Goal: Task Accomplishment & Management: Manage account settings

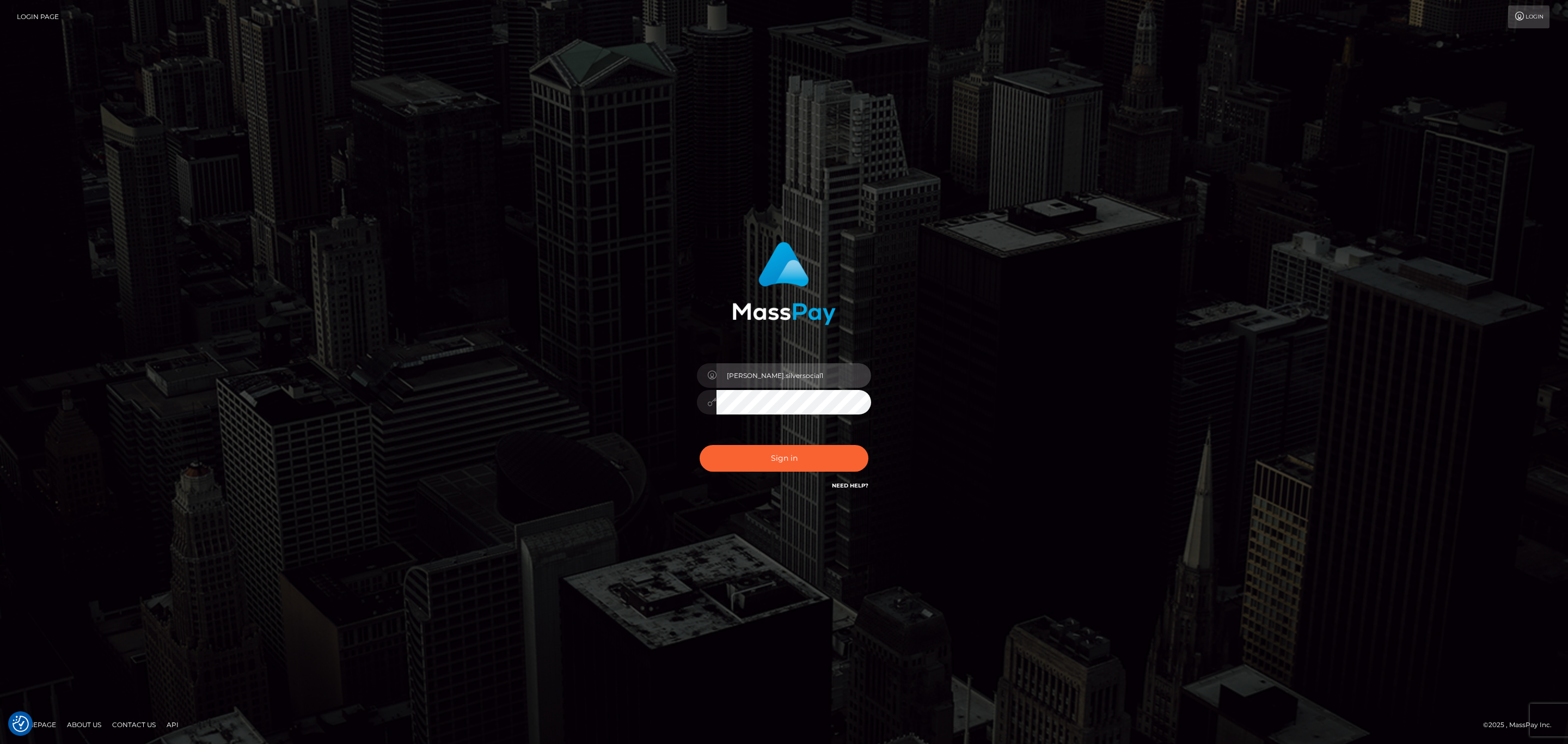
click at [835, 376] on input "Sean.silversocial1" at bounding box center [794, 376] width 155 height 24
type input "[PERSON_NAME].megabonanza"
click at [815, 450] on button "Sign in" at bounding box center [783, 458] width 169 height 27
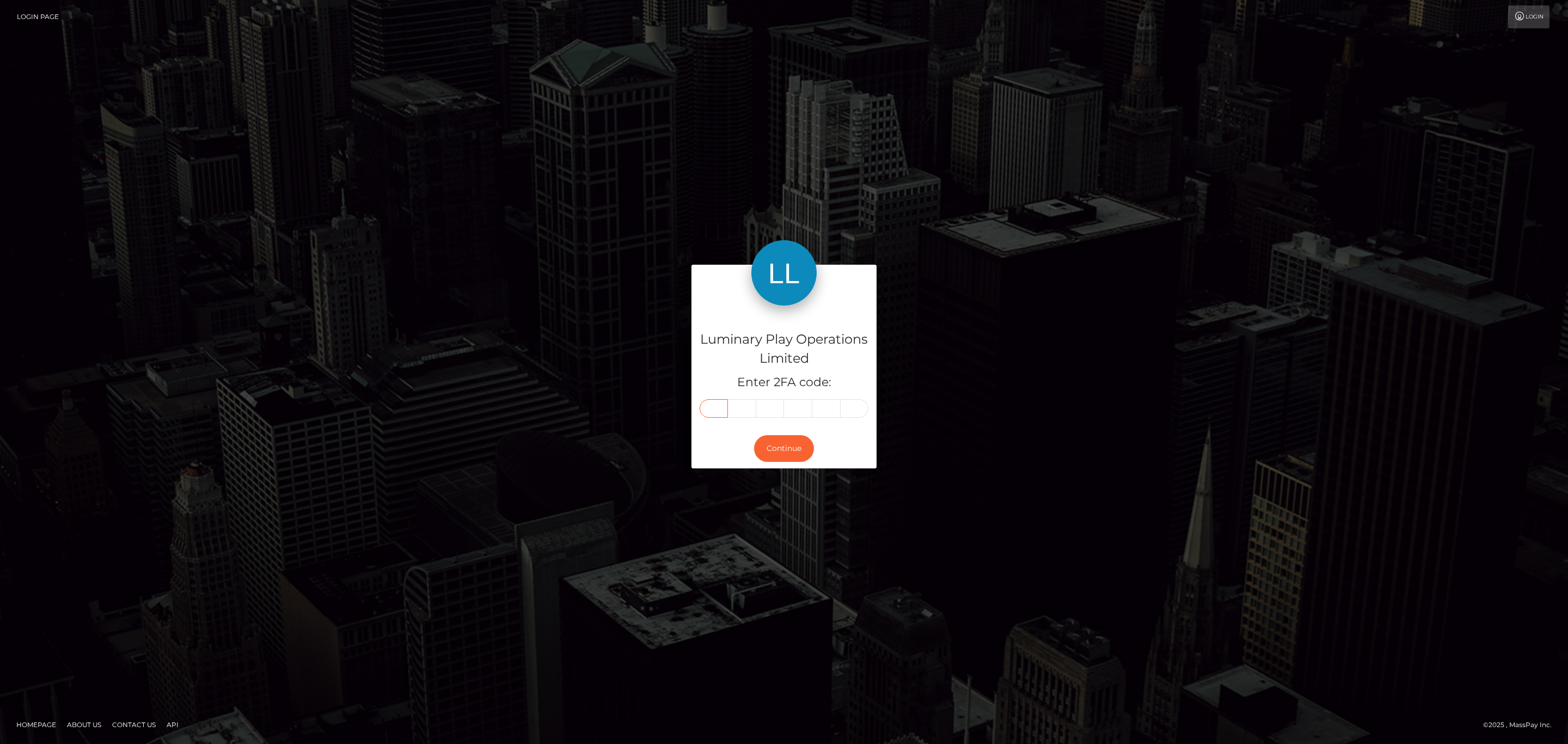
click at [716, 405] on input "text" at bounding box center [713, 409] width 29 height 18
paste input "4"
type input "4"
type input "0"
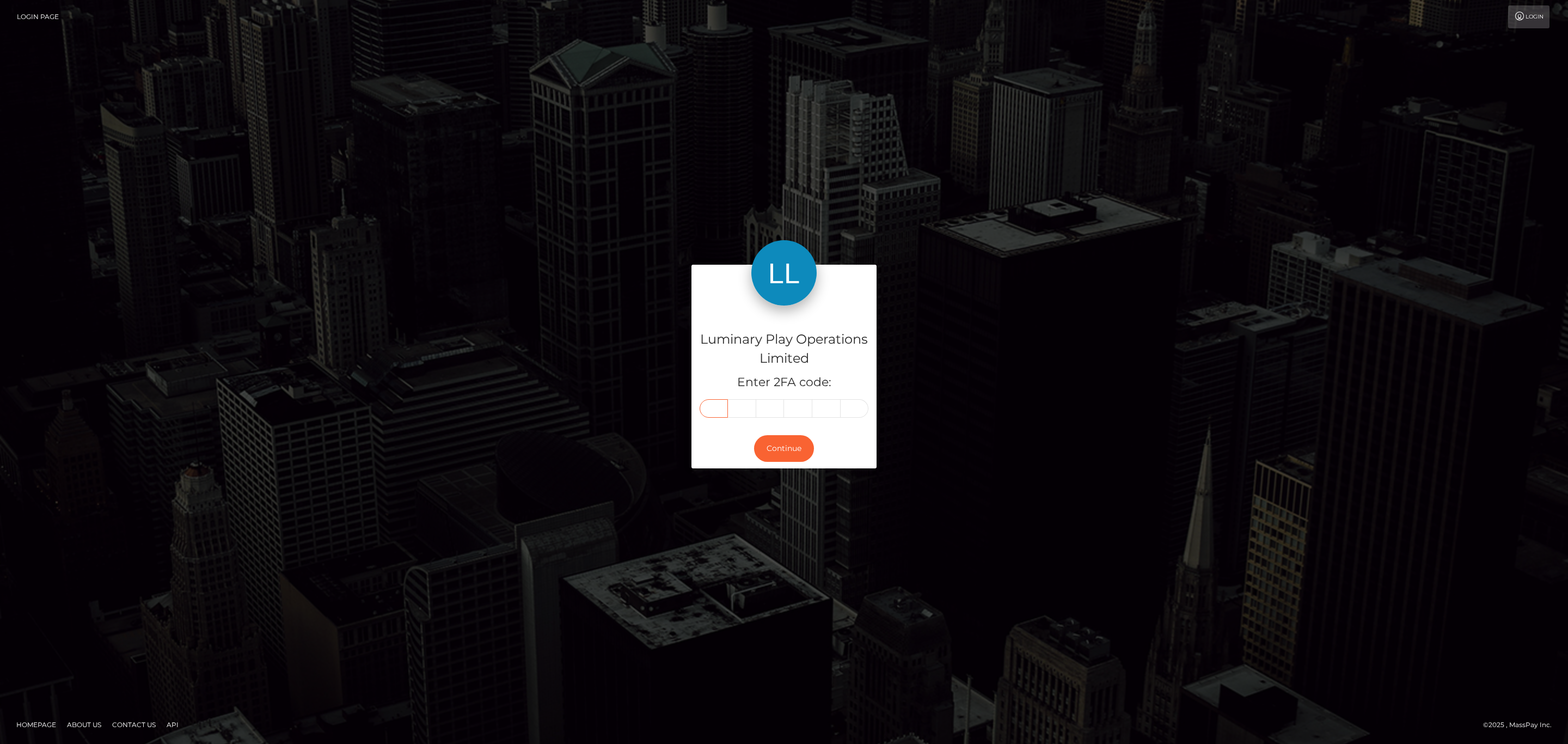
type input "3"
type input "7"
type input "0"
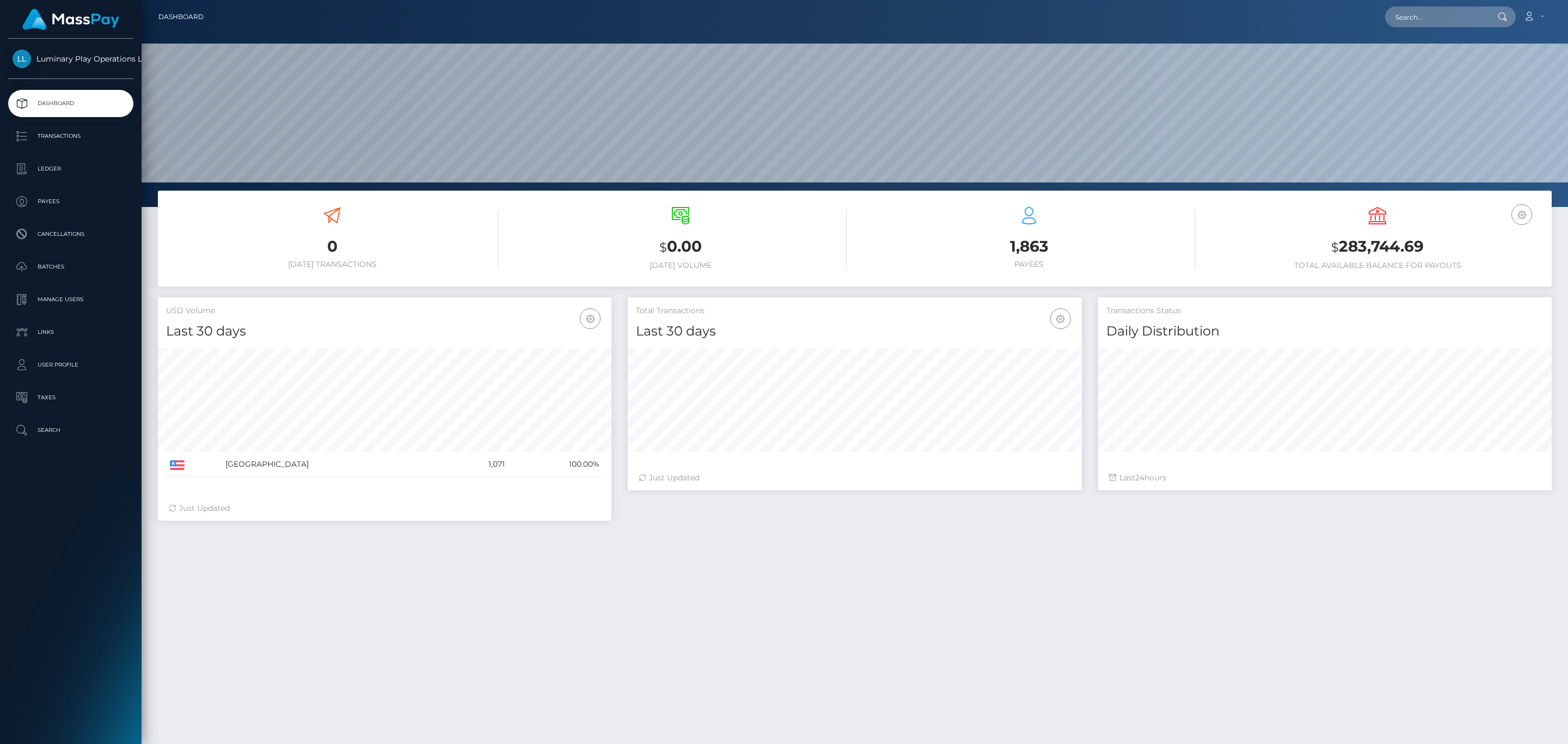
scroll to position [193, 453]
click at [97, 126] on link "Transactions" at bounding box center [71, 136] width 125 height 27
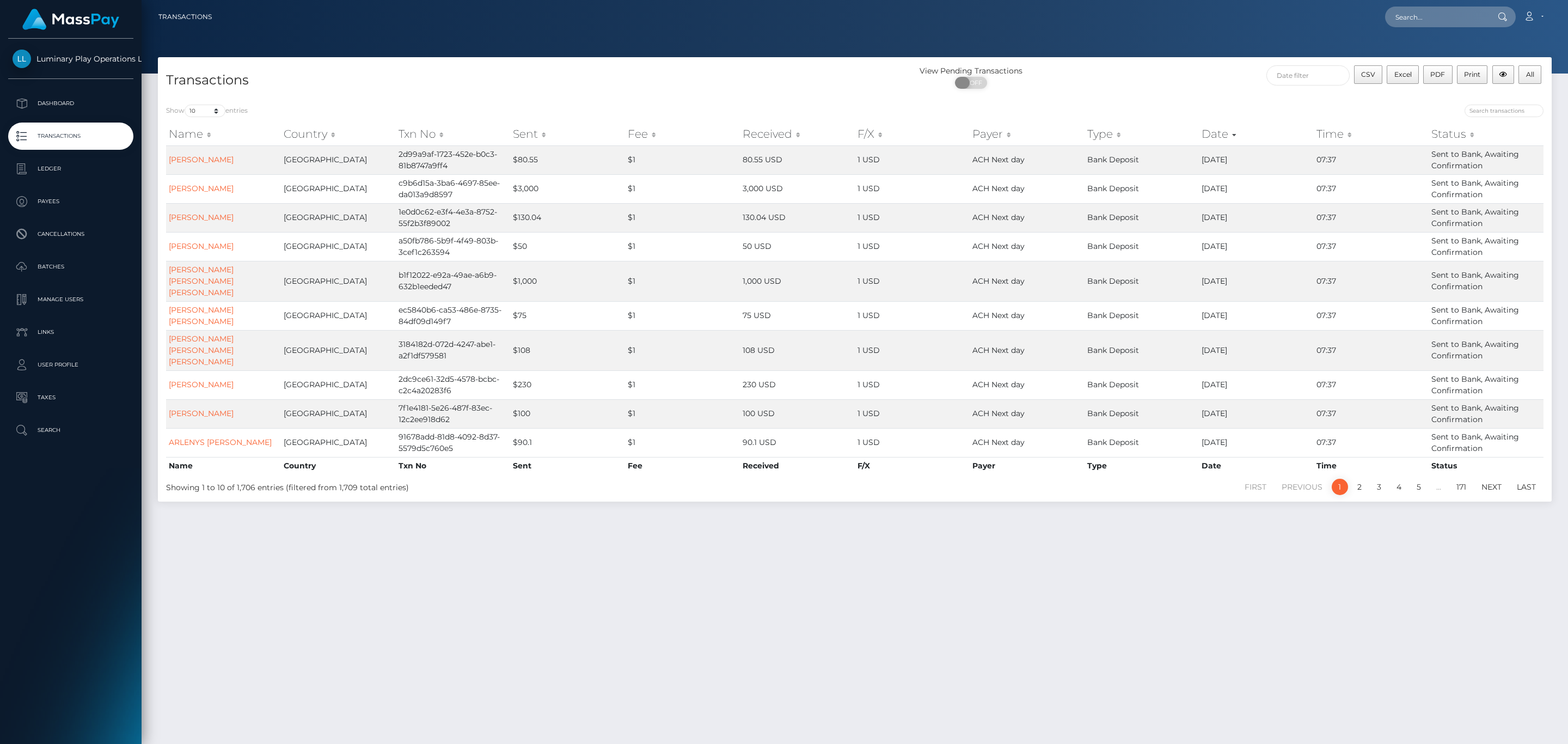
click at [987, 83] on span "OFF" at bounding box center [975, 83] width 27 height 12
checkbox input "true"
click at [1298, 67] on input "text" at bounding box center [1307, 75] width 83 height 20
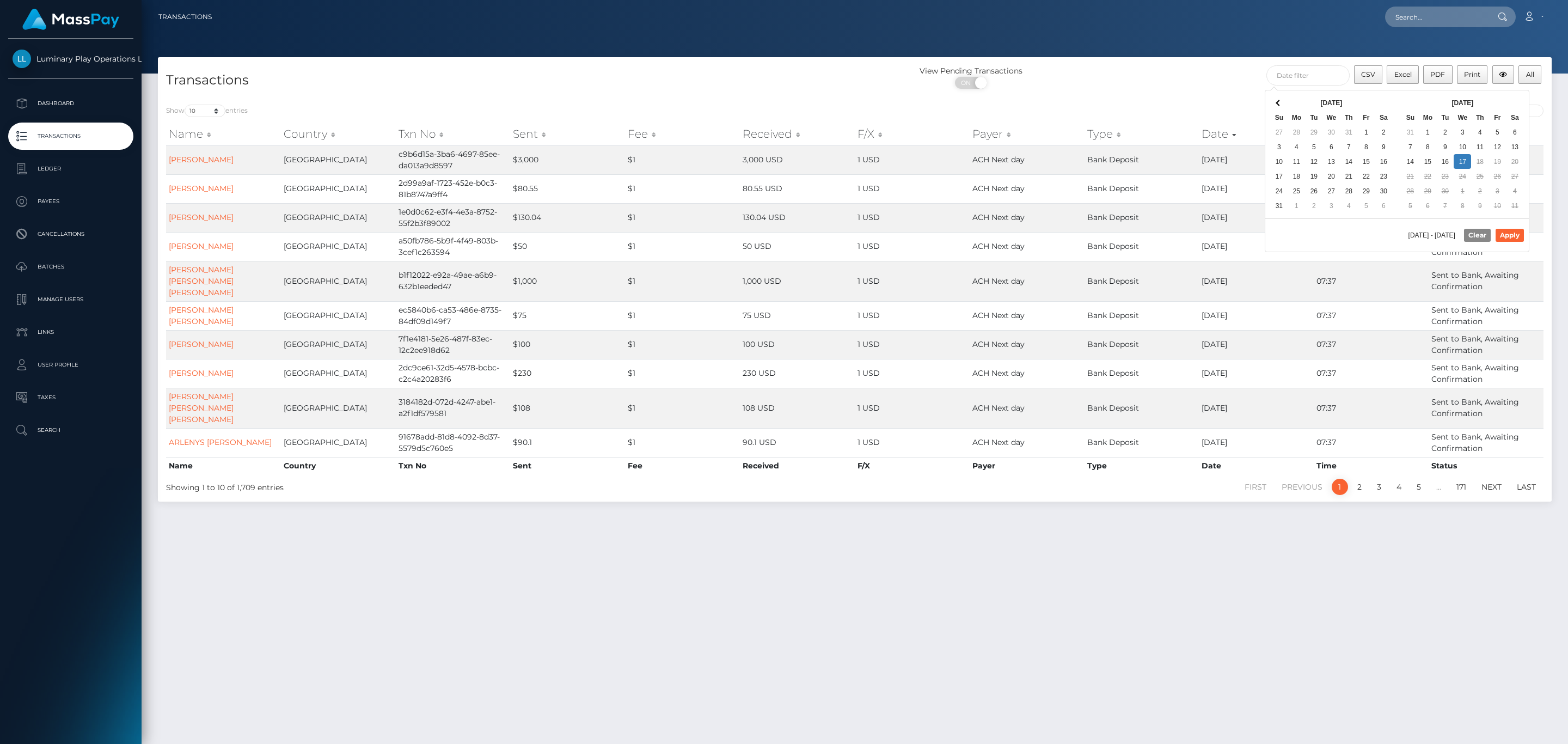
click at [1493, 94] on div "Sep 2025 Su Mo Tu We Th Fr Sa 31 1 2 3 4 5 6 7 8 9 10 11 12 13 14 15 16 17 18 1…" at bounding box center [1463, 154] width 131 height 128
click at [1514, 234] on button "Apply" at bounding box center [1510, 235] width 29 height 13
type input "09/01/2025 - 09/17/2025"
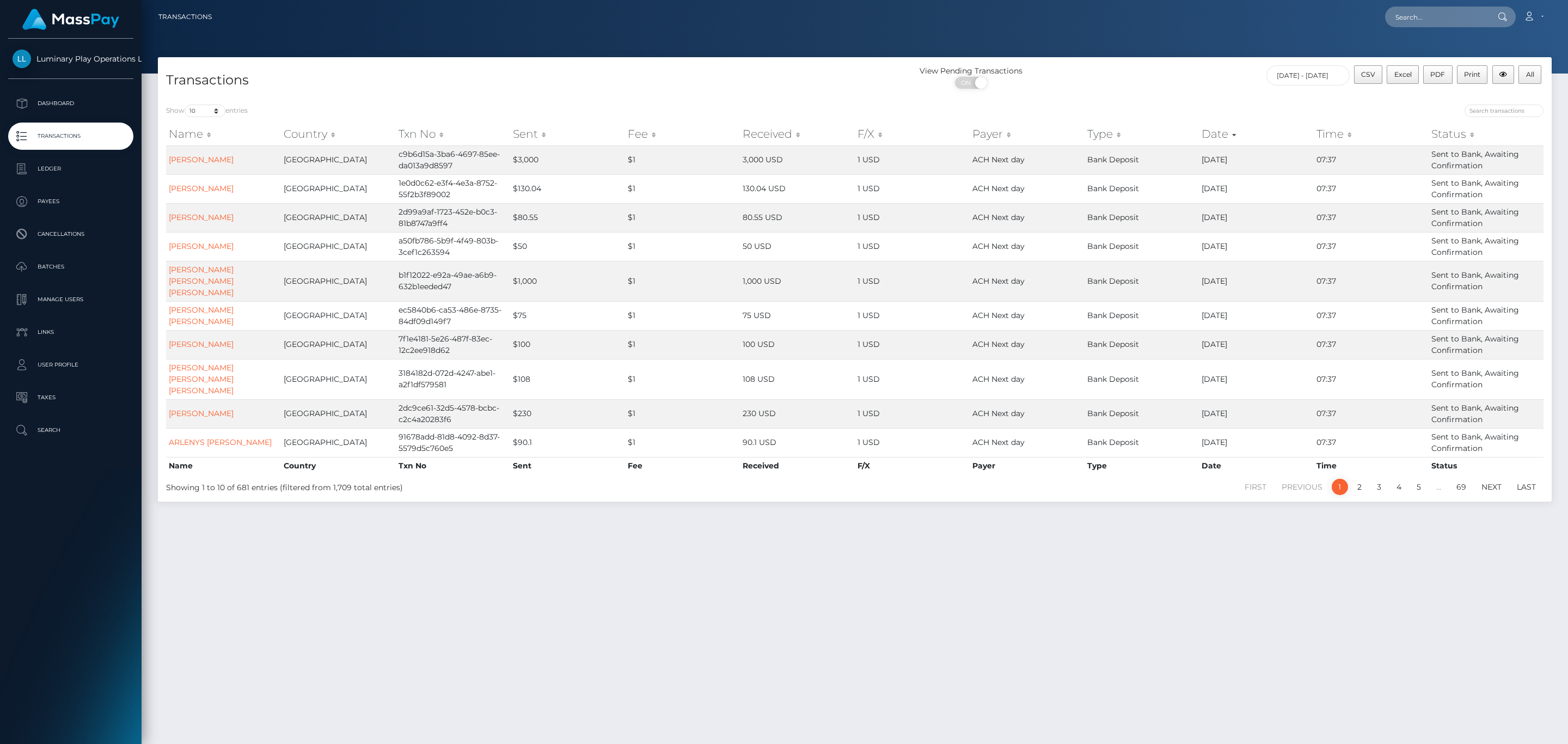
click at [1542, 69] on div "CSV Excel PDF Print All" at bounding box center [1448, 75] width 189 height 21
click at [1533, 79] on span "All" at bounding box center [1530, 74] width 8 height 8
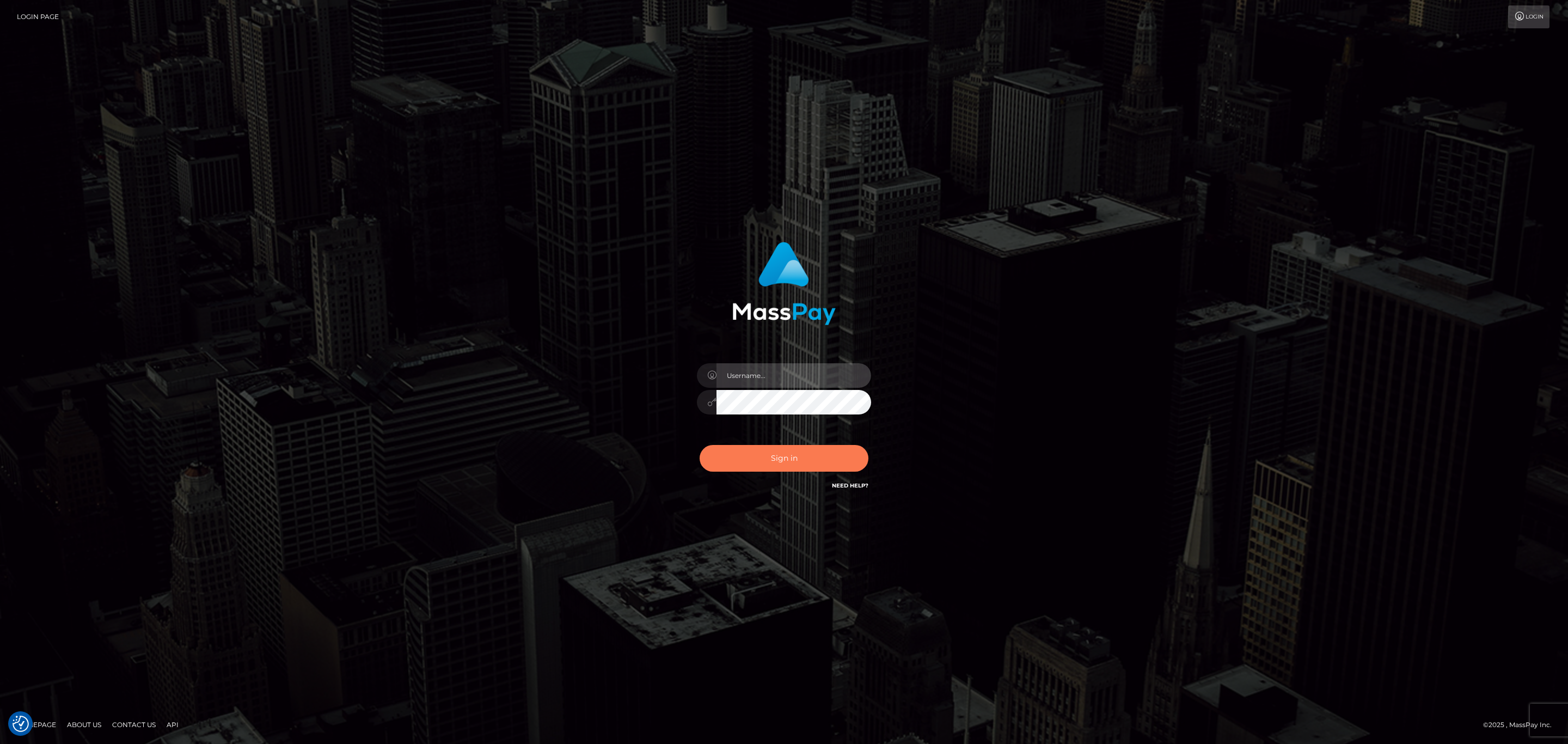
type input "sean.megabonanza"
click at [765, 445] on button "Sign in" at bounding box center [783, 458] width 169 height 27
click at [753, 376] on input "[PERSON_NAME].megabonanza" at bounding box center [794, 376] width 155 height 24
type input "[PERSON_NAME].silversocial1"
click at [786, 476] on div "Sign in Need Help?" at bounding box center [783, 463] width 191 height 49
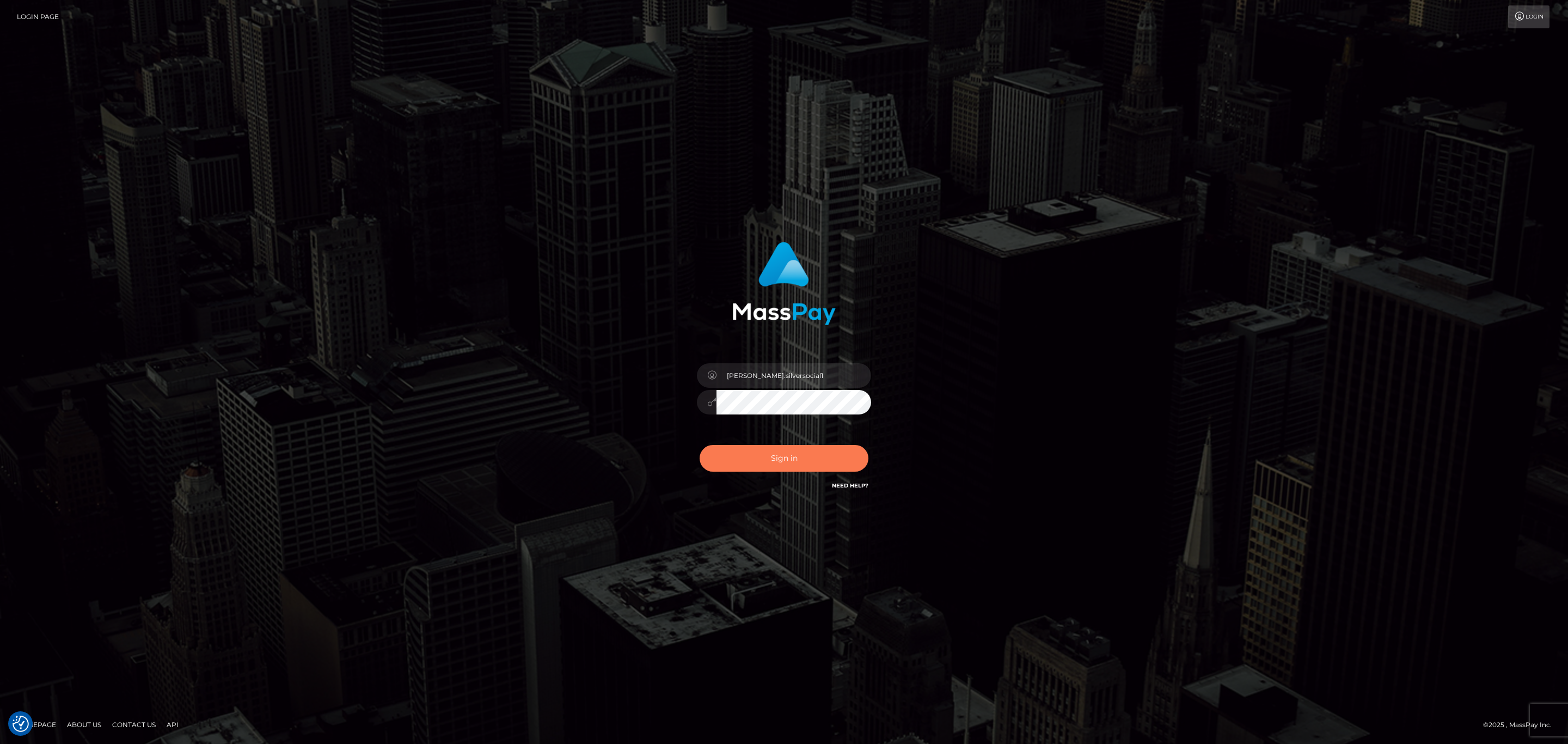
click at [788, 465] on button "Sign in" at bounding box center [783, 458] width 169 height 27
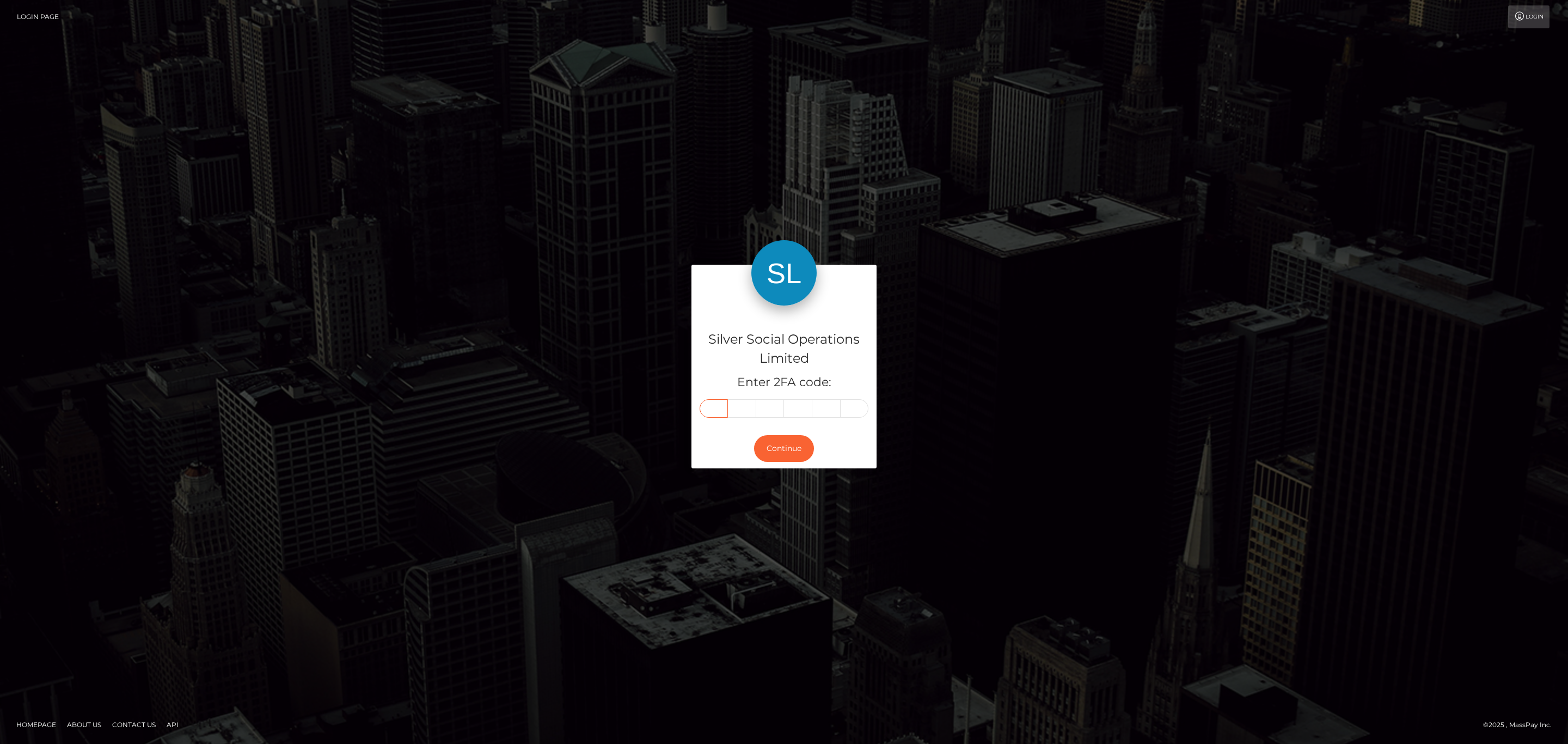
click at [715, 414] on input "text" at bounding box center [713, 409] width 29 height 18
paste input "8"
type input "8"
type input "5"
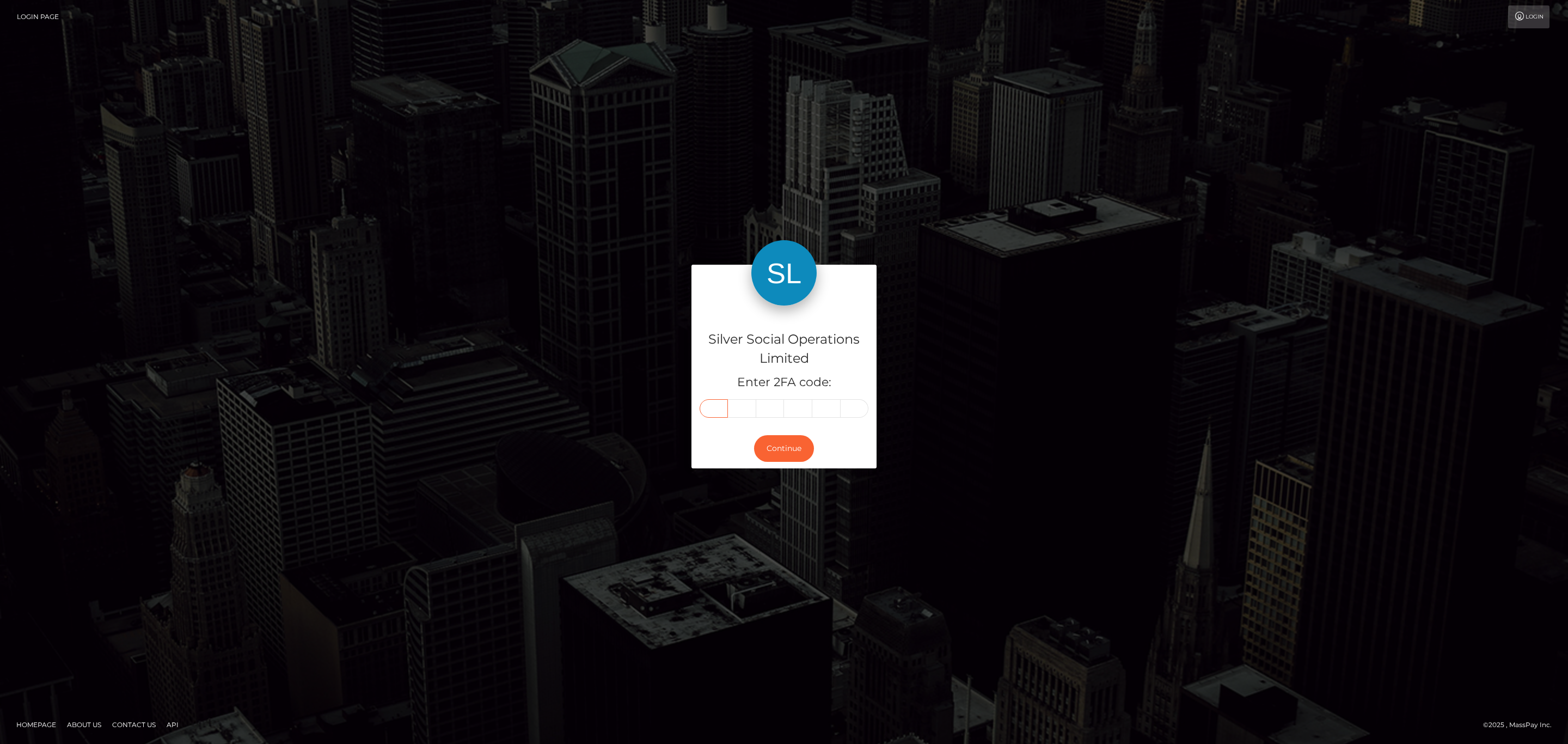
type input "4"
type input "6"
type input "2"
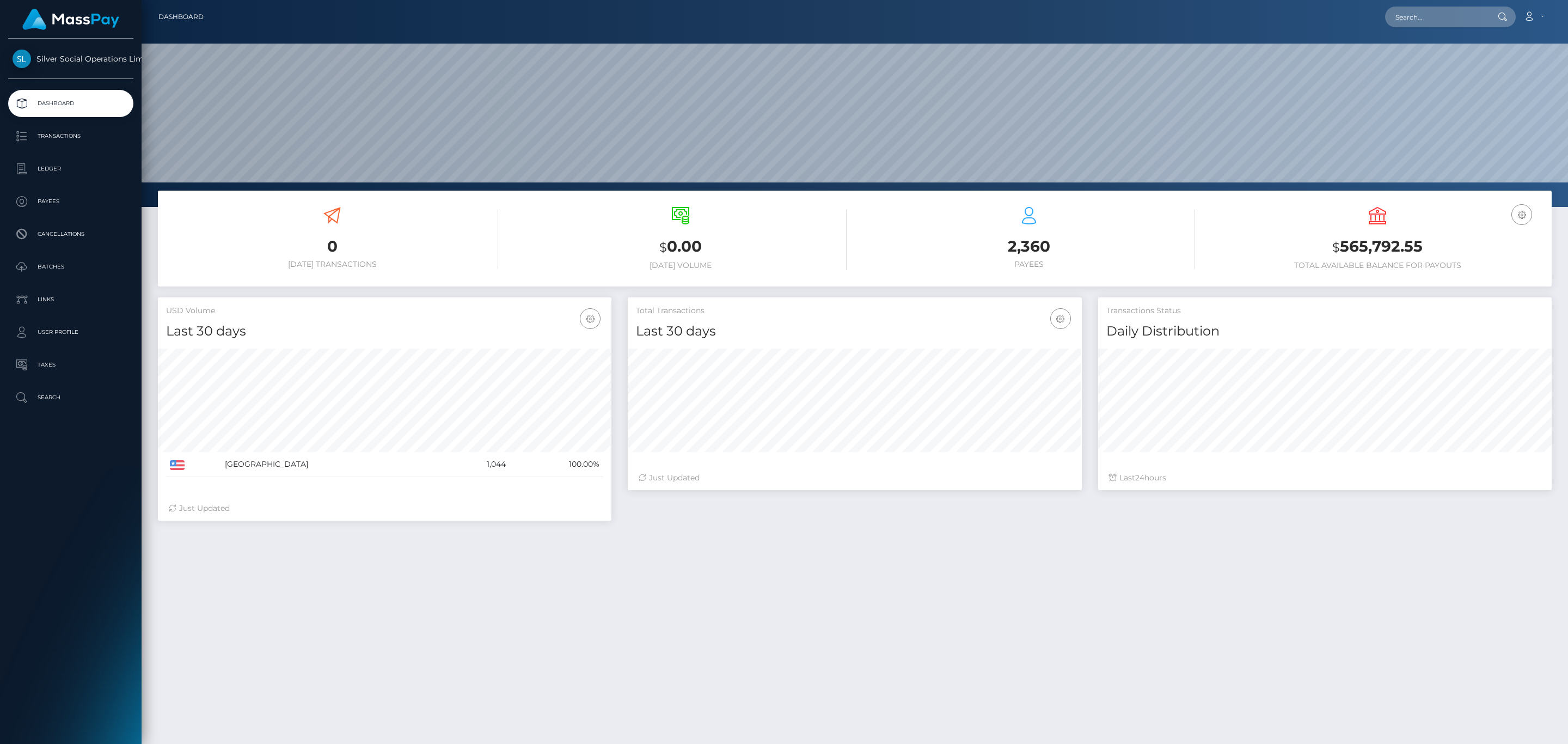
scroll to position [193, 453]
click at [71, 267] on p "Batches" at bounding box center [71, 267] width 116 height 16
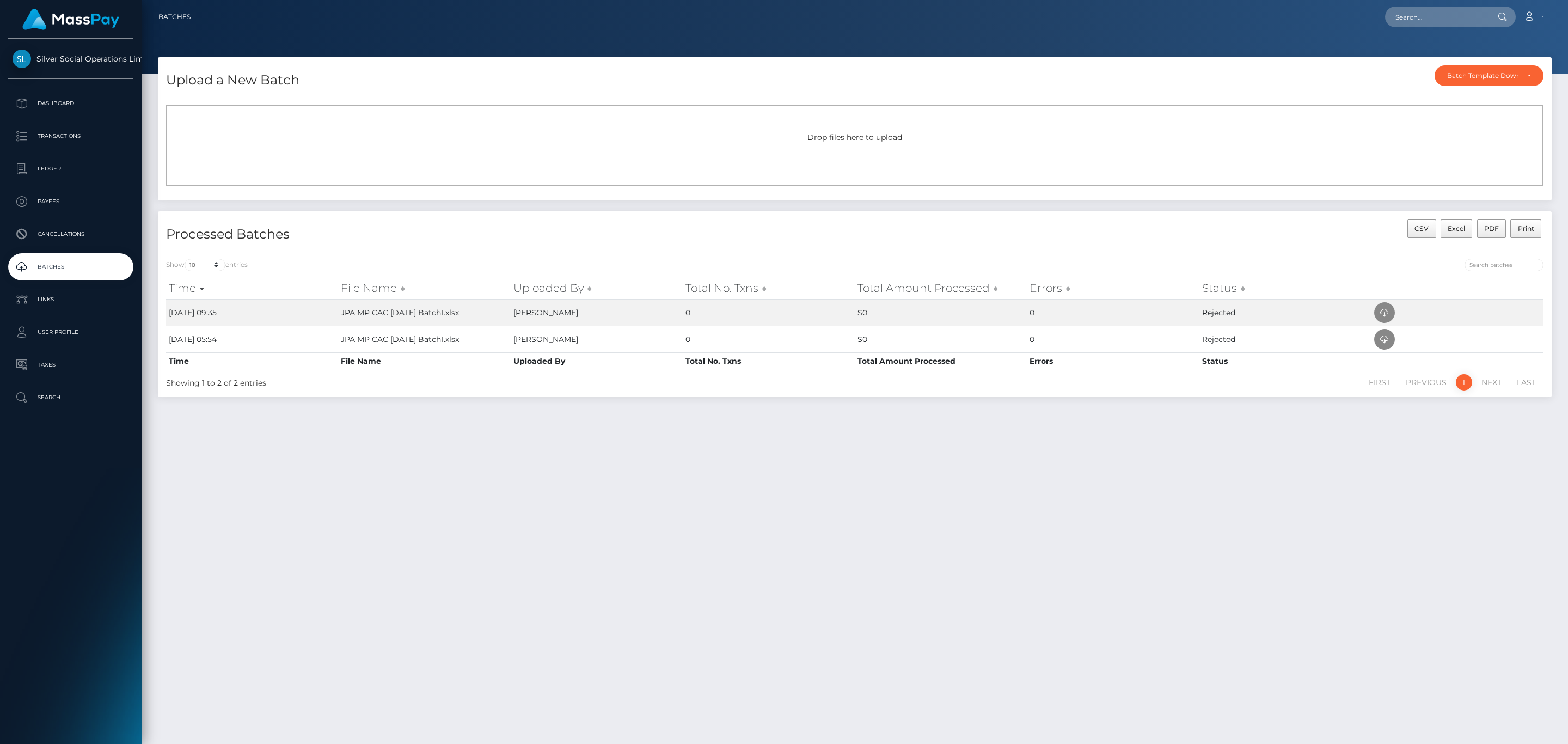
click at [1483, 384] on li "Next" at bounding box center [1491, 382] width 35 height 16
click at [1442, 388] on li "Previous" at bounding box center [1426, 382] width 56 height 16
click at [87, 263] on p "Batches" at bounding box center [71, 267] width 116 height 16
drag, startPoint x: 884, startPoint y: 482, endPoint x: 680, endPoint y: 446, distance: 207.2
click at [680, 446] on div "Upload a New Batch Batch Template Download AED payout ARS payout AUD payout BRL…" at bounding box center [855, 396] width 1426 height 677
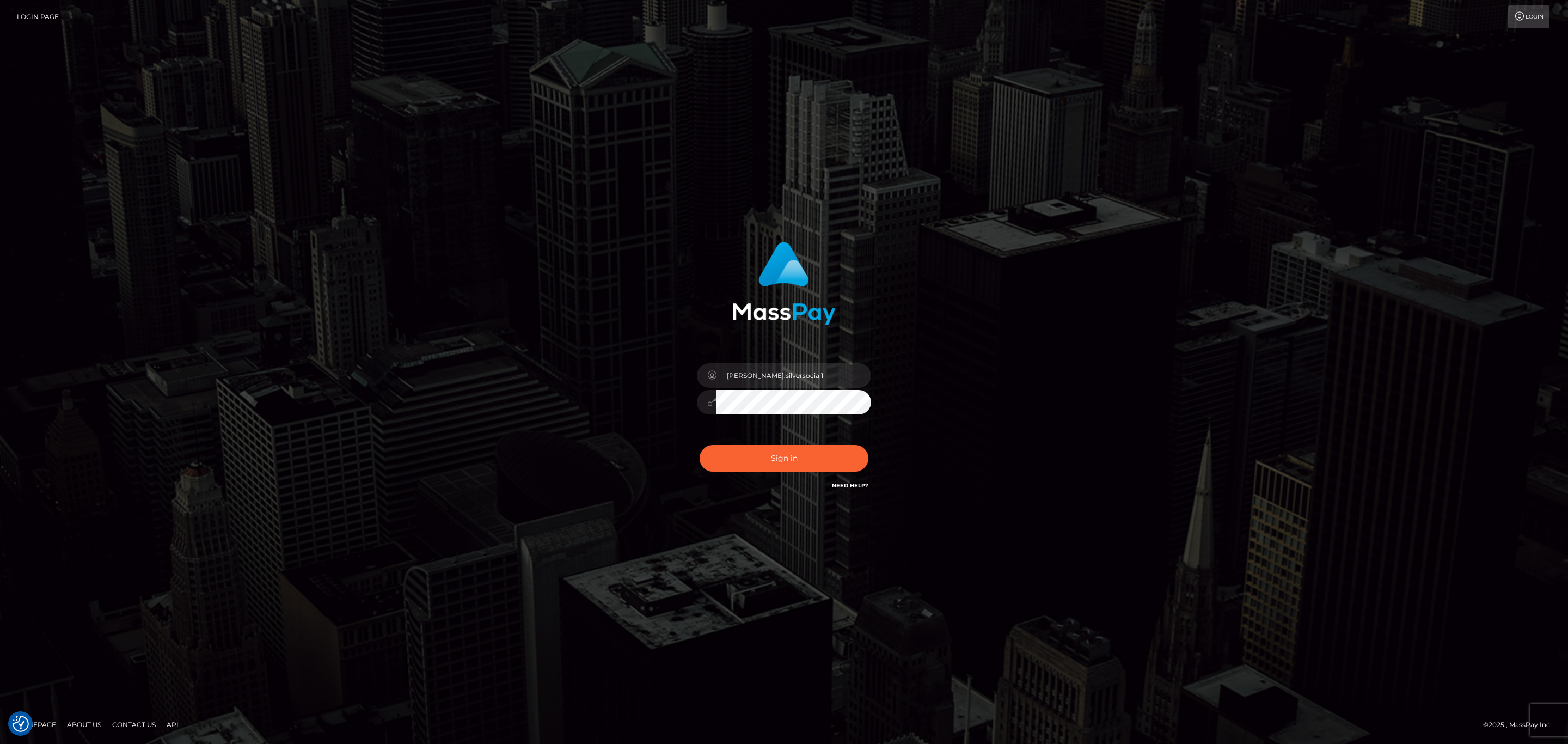
click at [776, 361] on div "[PERSON_NAME].silversocial1" at bounding box center [783, 396] width 191 height 83
click at [776, 373] on input "[PERSON_NAME].silversocial1" at bounding box center [794, 376] width 155 height 24
click at [792, 381] on input "Sean.silversocial1" at bounding box center [794, 376] width 155 height 24
type input "Glenn.JPA"
click at [787, 462] on button "Sign in" at bounding box center [783, 458] width 169 height 27
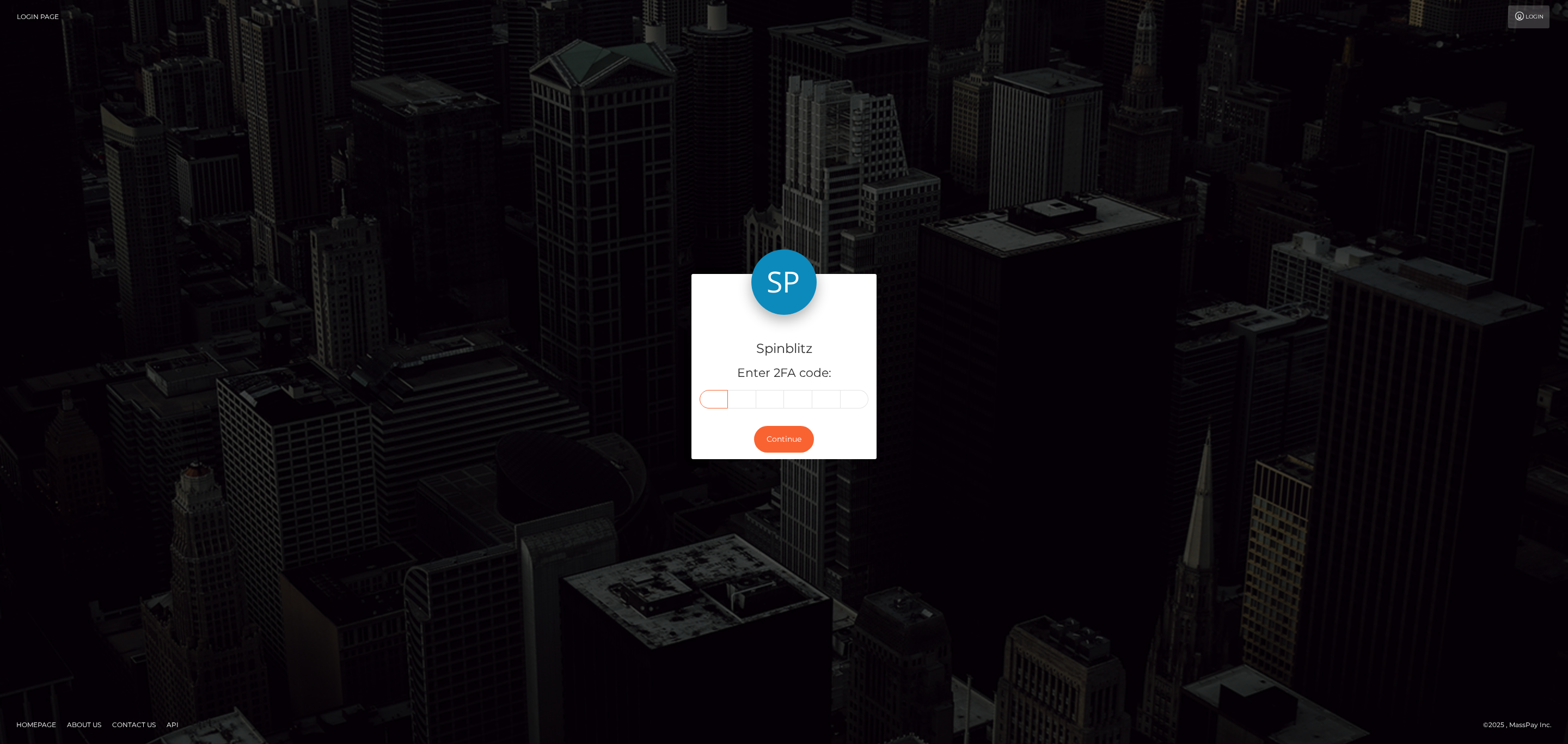
click at [713, 400] on input "text" at bounding box center [713, 399] width 29 height 18
paste input "6"
type input "6"
type input "7"
type input "4"
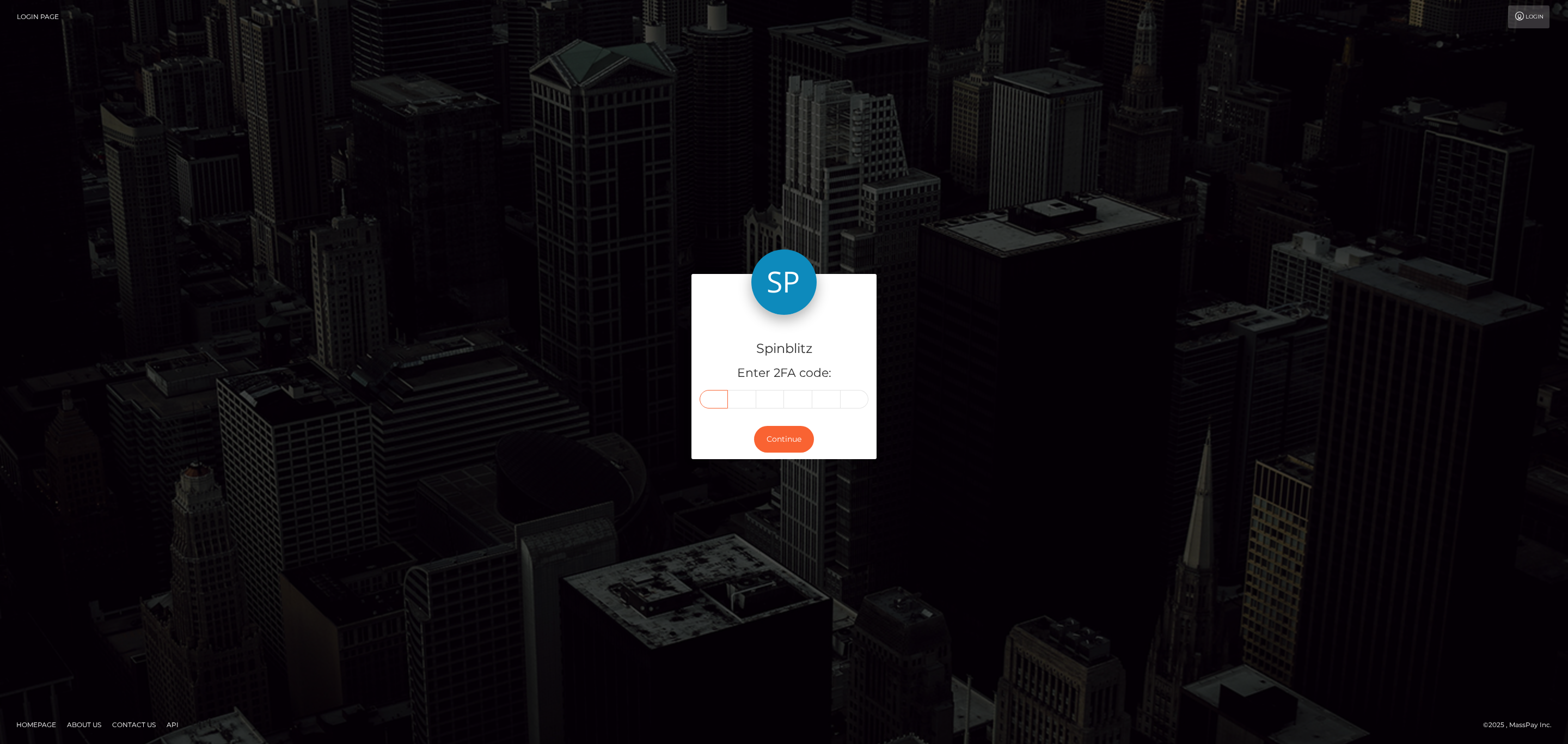
type input "3"
type input "5"
type input "2"
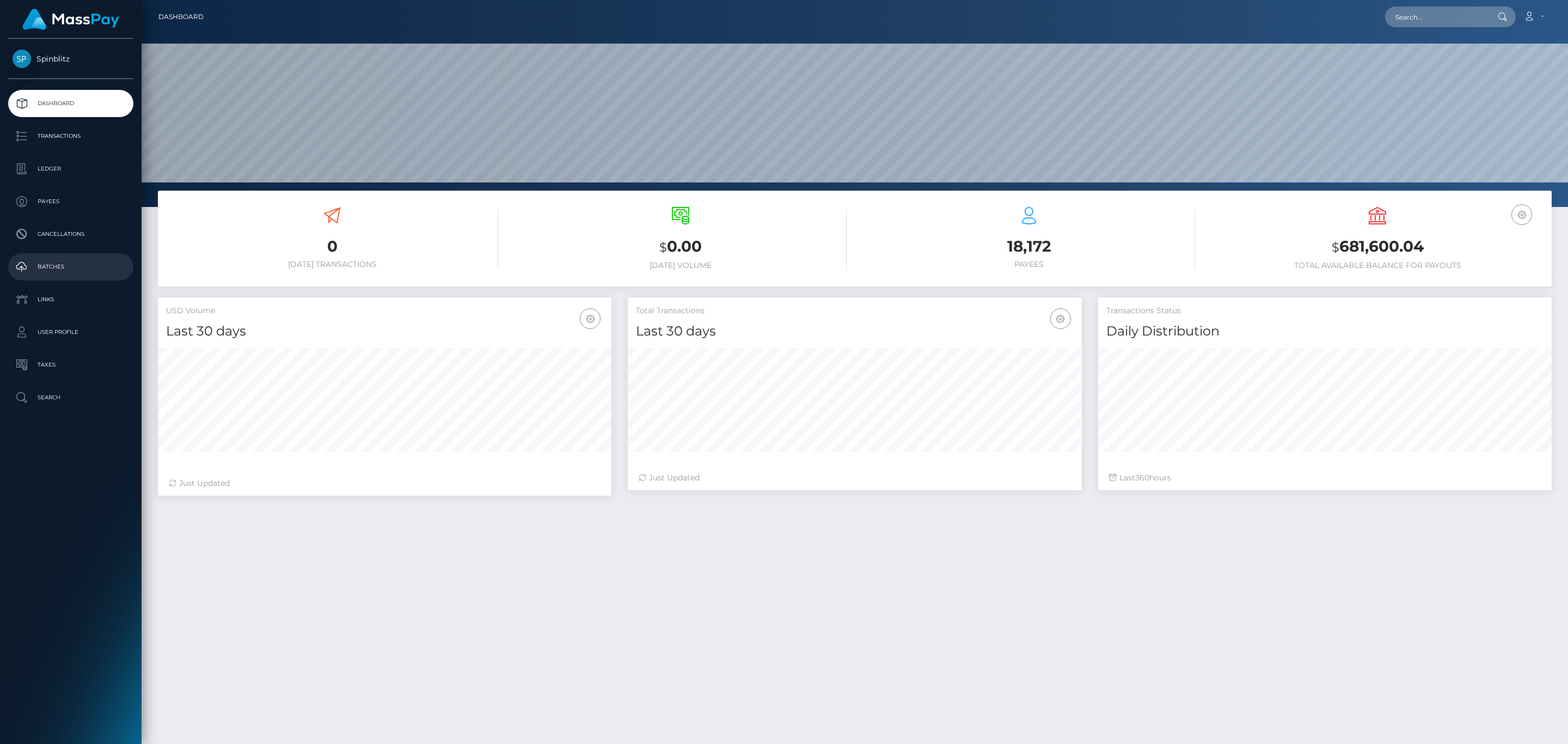
scroll to position [193, 453]
drag, startPoint x: 0, startPoint y: 0, endPoint x: 64, endPoint y: 261, distance: 268.7
click at [64, 261] on p "Batches" at bounding box center [71, 267] width 116 height 16
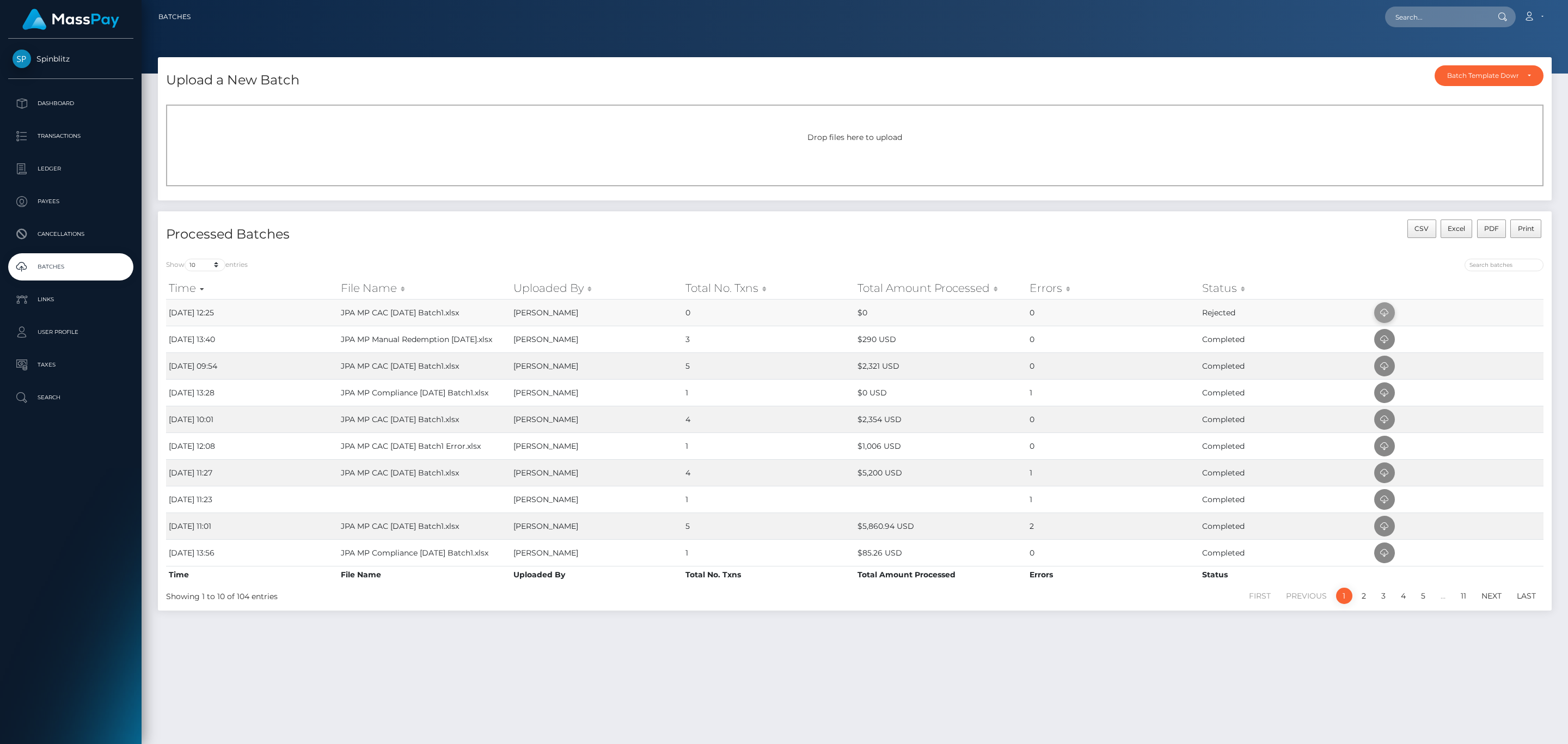
click at [1385, 315] on icon at bounding box center [1384, 313] width 13 height 13
drag, startPoint x: 1382, startPoint y: 315, endPoint x: 348, endPoint y: 319, distance: 1034.0
click at [371, 332] on tbody "[DATE] 12:25 JPA MP CAC [DATE] Batch1.xlsx [PERSON_NAME] 0 $0 0 Rejected [DATE]…" at bounding box center [855, 432] width 1377 height 267
click at [378, 307] on td "JPA MP CAC [DATE] Batch1.xlsx" at bounding box center [424, 312] width 172 height 27
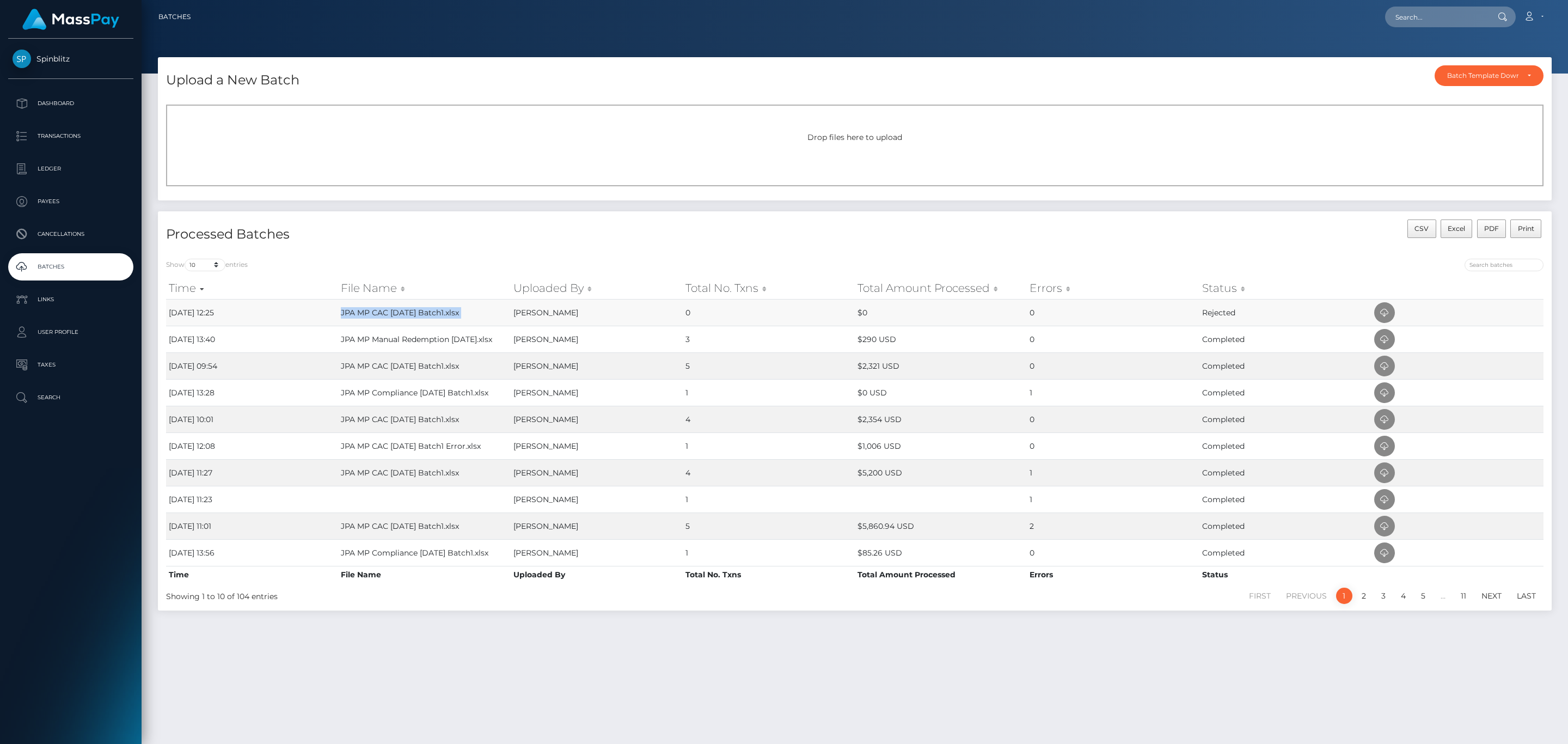
click at [378, 307] on td "JPA MP CAC [DATE] Batch1.xlsx" at bounding box center [424, 312] width 172 height 27
copy td "JPA MP CAC [DATE] Batch1.xlsx"
